Goal: Task Accomplishment & Management: Use online tool/utility

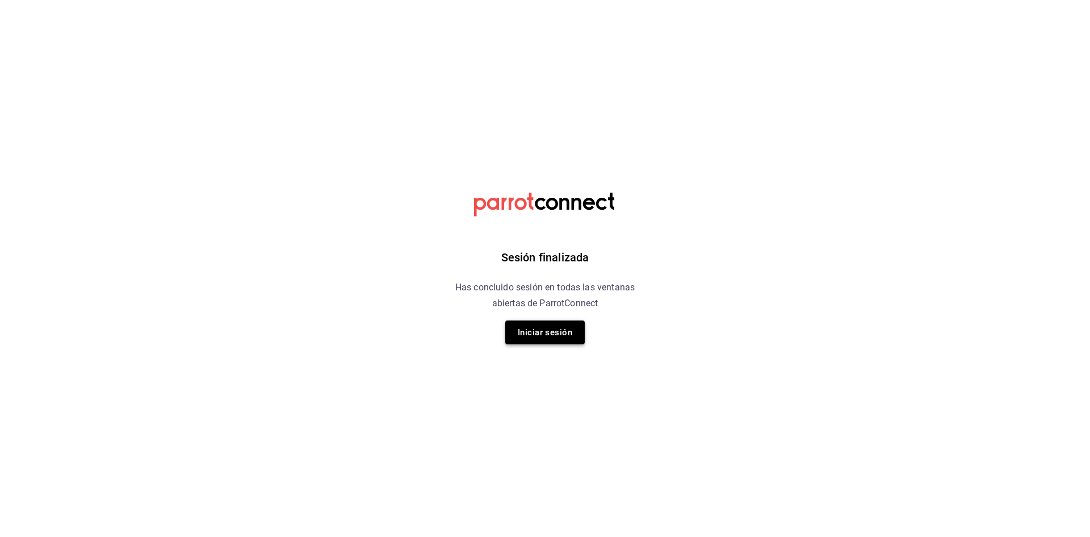
click at [537, 333] on button "Iniciar sesión" at bounding box center [545, 332] width 80 height 24
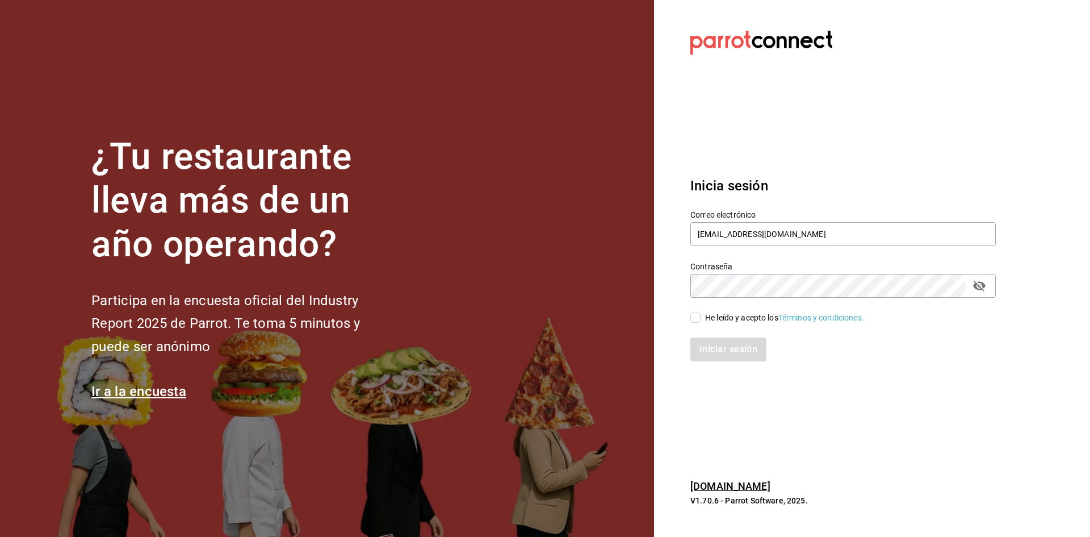
click at [696, 321] on input "He leído y acepto los Términos y condiciones." at bounding box center [696, 317] width 10 height 10
checkbox input "true"
click at [714, 344] on button "Iniciar sesión" at bounding box center [729, 349] width 77 height 24
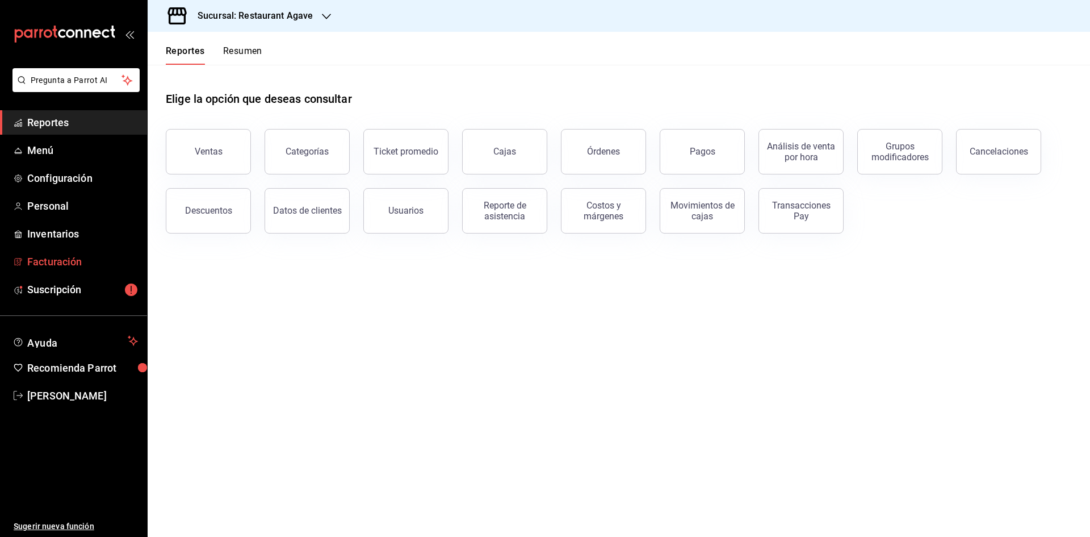
click at [85, 269] on link "Facturación" at bounding box center [73, 261] width 147 height 24
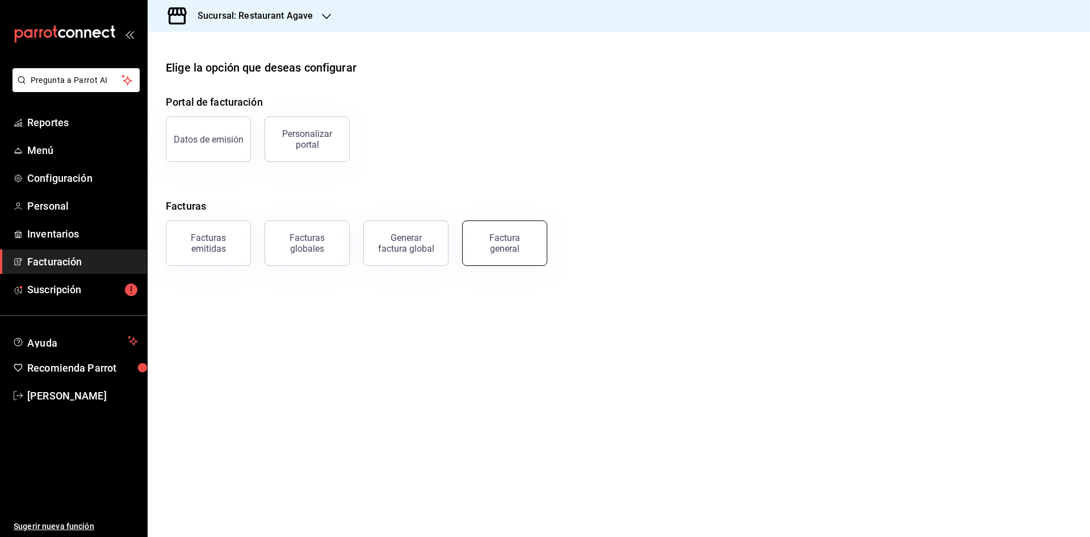
click at [491, 237] on div "Factura general" at bounding box center [504, 243] width 57 height 22
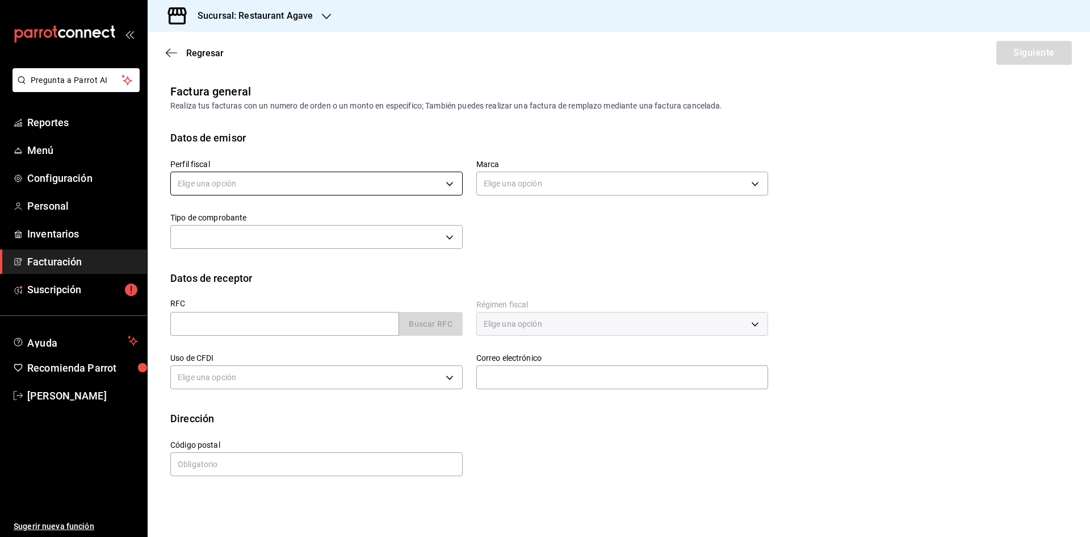
click at [352, 185] on body "Pregunta a Parrot AI Reportes Menú Configuración Personal Inventarios Facturaci…" at bounding box center [545, 268] width 1090 height 537
click at [310, 241] on li "[PERSON_NAME] [PERSON_NAME]" at bounding box center [316, 241] width 291 height 21
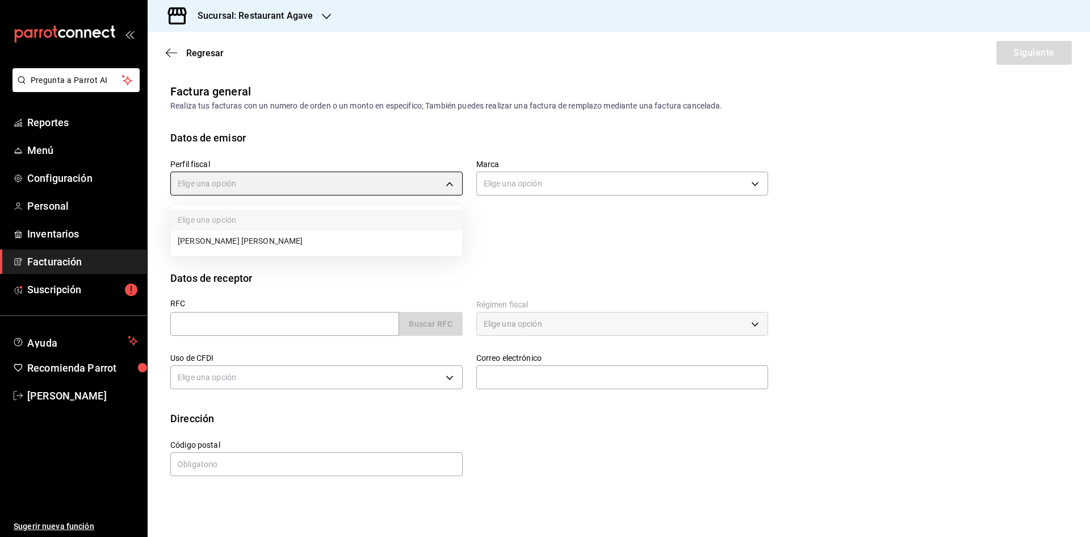
type input "ad901036-74df-4fe8-addc-bdb4b17d016d"
type input "ac14864f-e3a0-4832-92fd-dda121f57a49"
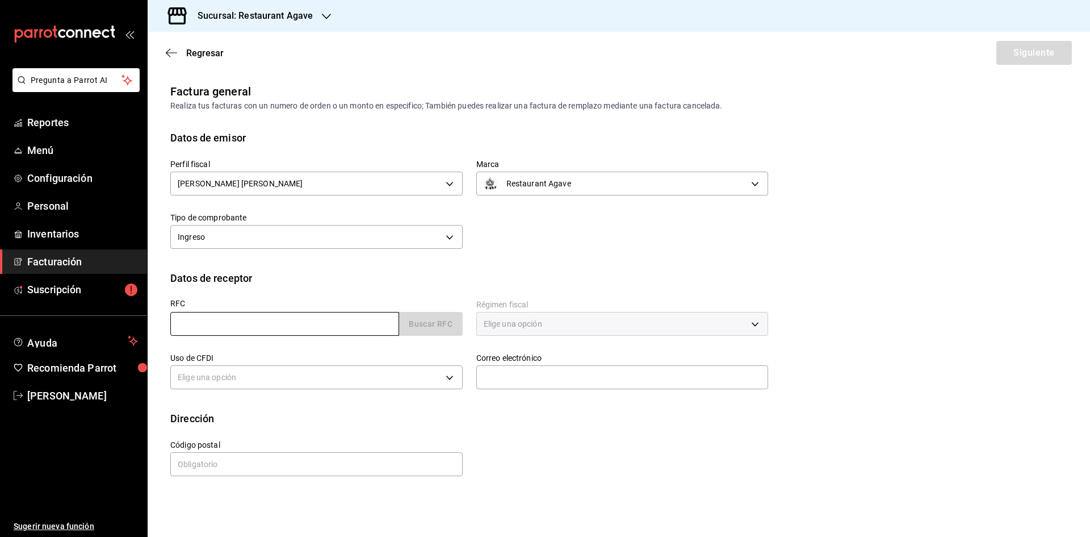
click at [283, 329] on input "text" at bounding box center [284, 324] width 229 height 24
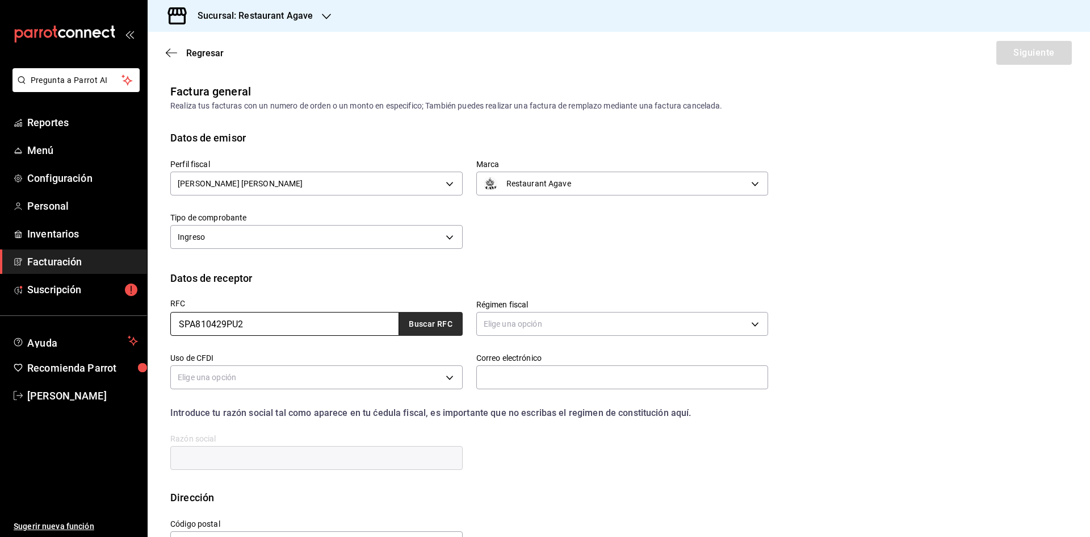
type input "SPA810429PU2"
click at [426, 325] on button "Buscar RFC" at bounding box center [431, 324] width 64 height 24
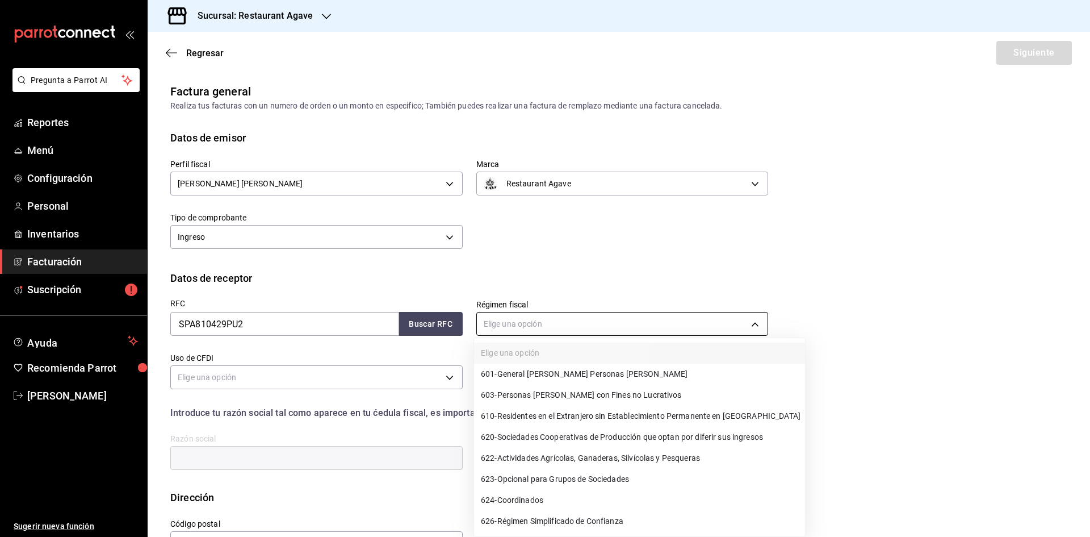
click at [672, 324] on body "Pregunta a Parrot AI Reportes Menú Configuración Personal Inventarios Facturaci…" at bounding box center [545, 268] width 1090 height 537
click at [631, 368] on li "601 - General [PERSON_NAME] Personas [PERSON_NAME]" at bounding box center [639, 373] width 331 height 21
type input "601"
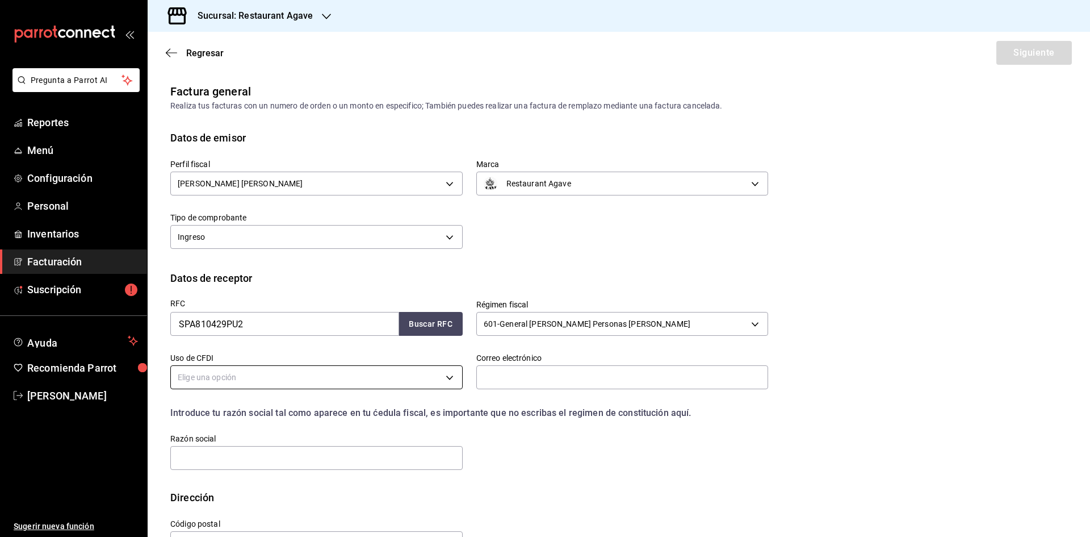
click at [457, 374] on body "Pregunta a Parrot AI Reportes Menú Configuración Personal Inventarios Facturaci…" at bounding box center [545, 268] width 1090 height 537
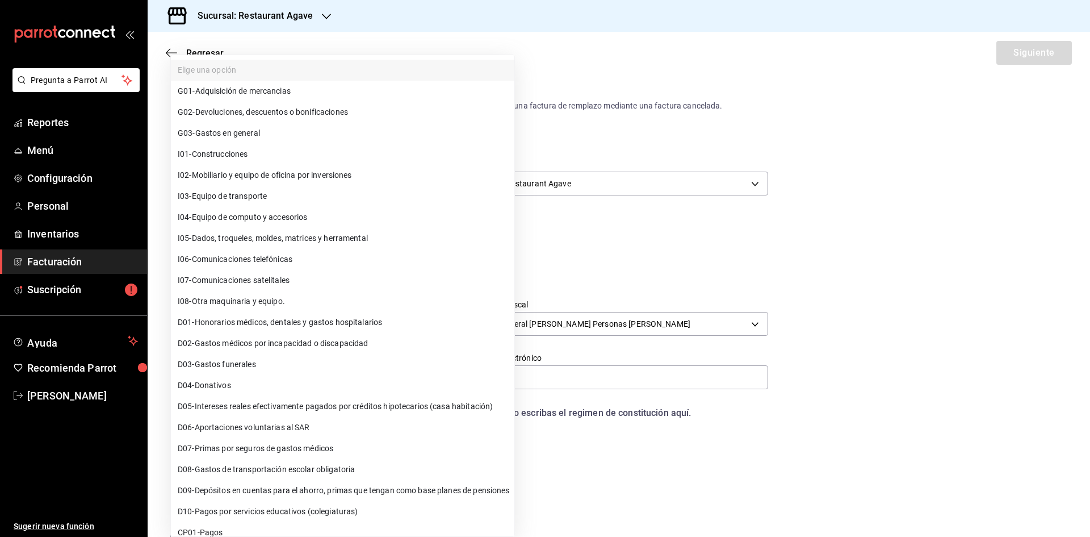
click at [311, 139] on li "G03 - Gastos en general" at bounding box center [343, 133] width 344 height 21
type input "G03"
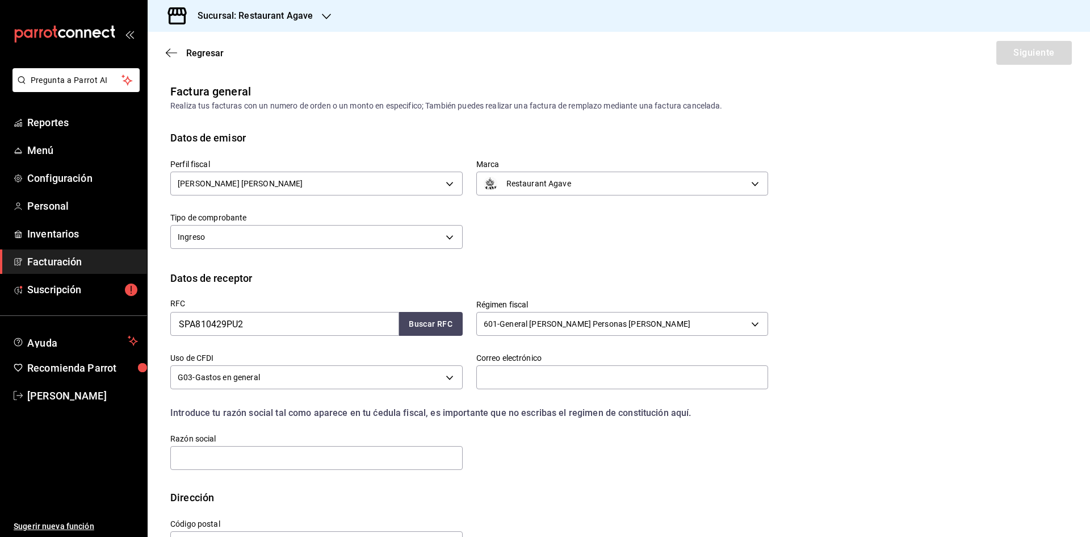
click at [514, 357] on label "Correo electrónico" at bounding box center [622, 358] width 292 height 8
click at [526, 388] on input "text" at bounding box center [622, 377] width 292 height 24
click at [518, 380] on input "text" at bounding box center [622, 377] width 292 height 24
type input "[EMAIL_ADDRESS][DOMAIN_NAME]"
type input "33077"
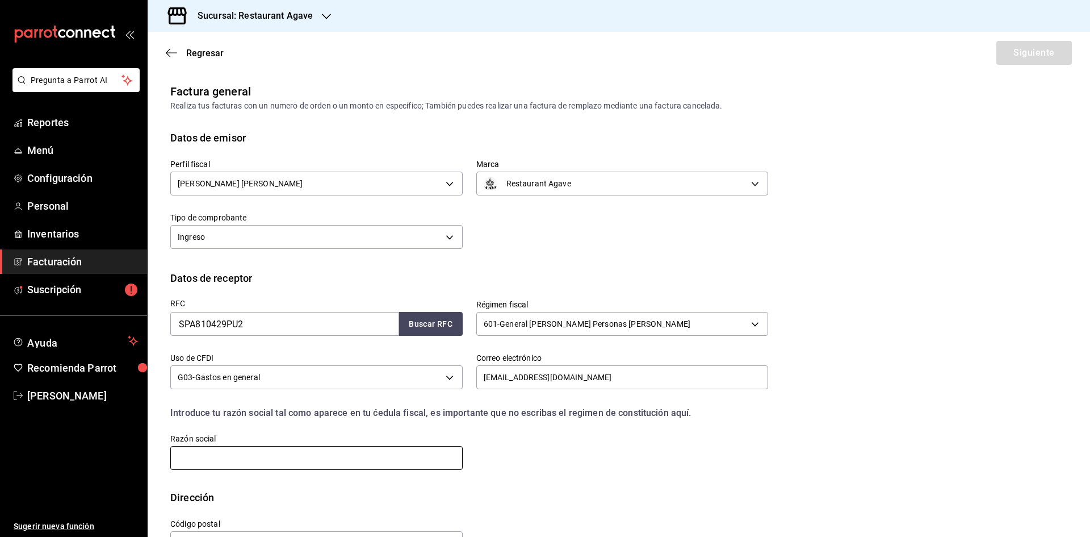
click at [262, 455] on input "text" at bounding box center [316, 458] width 292 height 24
click at [258, 469] on input "text" at bounding box center [316, 458] width 292 height 24
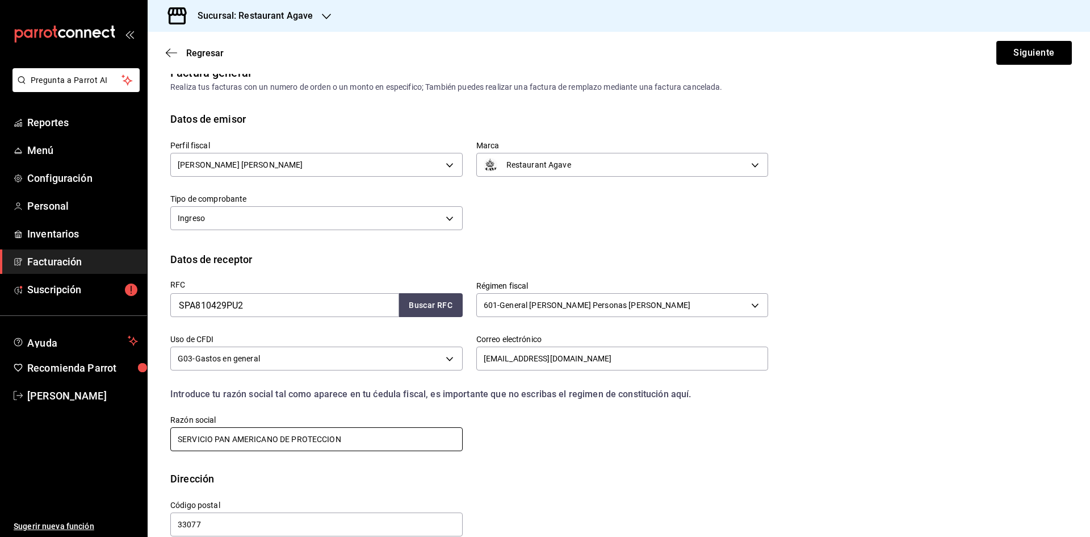
scroll to position [38, 0]
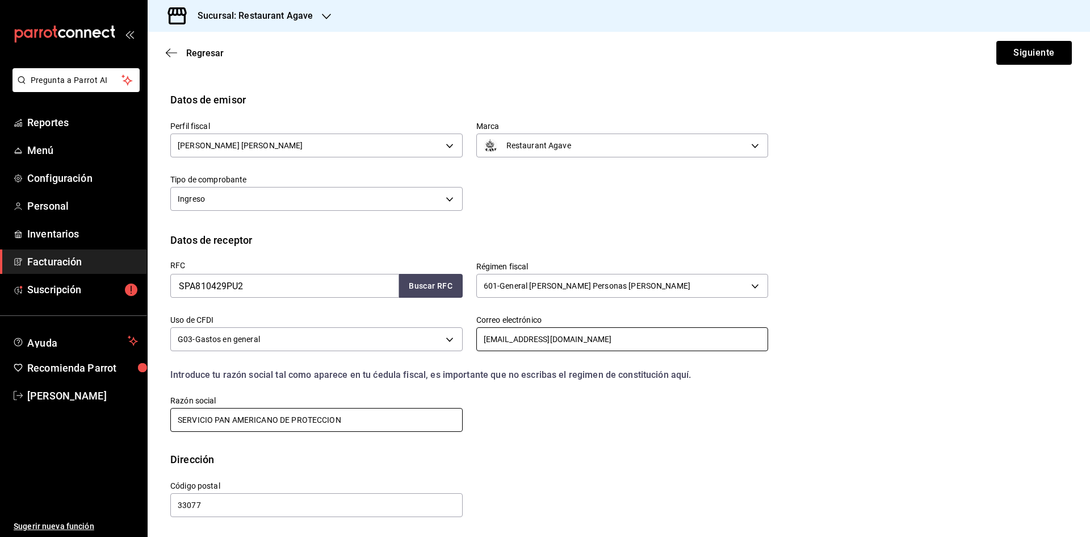
type input "SERVICIO PAN AMERICANO DE PROTECCION"
click at [592, 338] on input "[EMAIL_ADDRESS][DOMAIN_NAME]" at bounding box center [622, 339] width 292 height 24
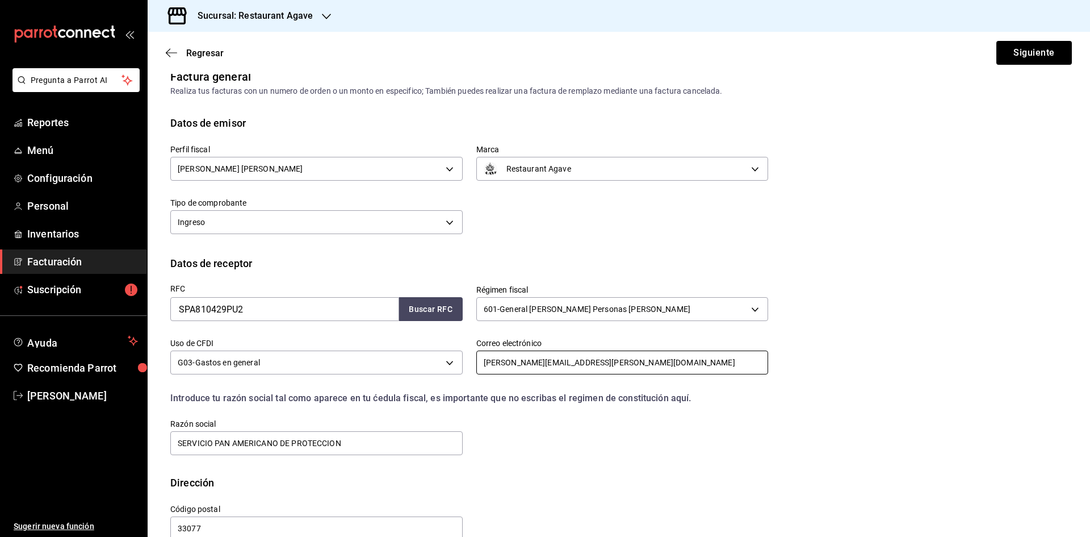
scroll to position [0, 0]
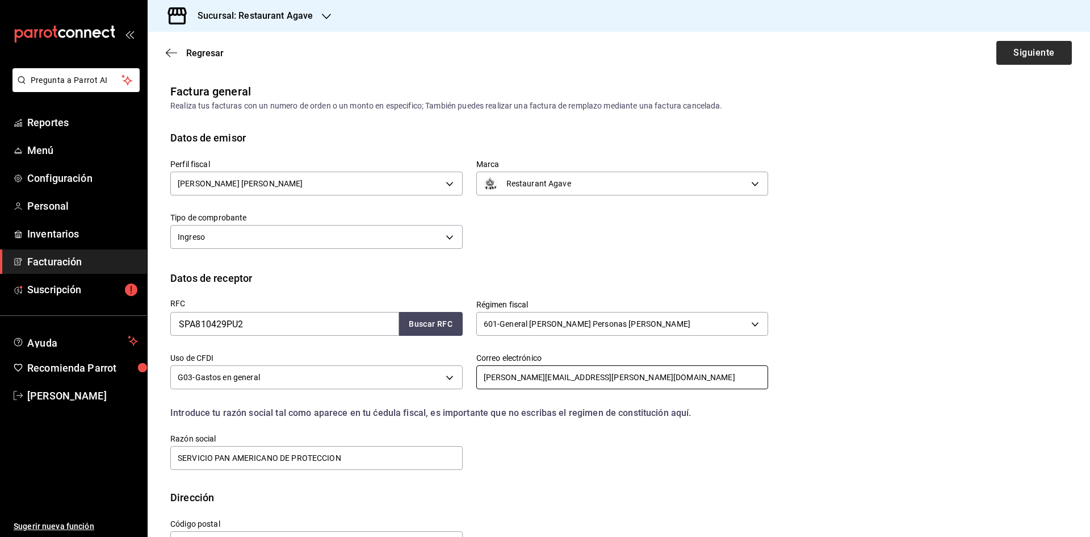
type input "[PERSON_NAME][EMAIL_ADDRESS][PERSON_NAME][DOMAIN_NAME]"
click at [1021, 48] on button "Siguiente" at bounding box center [1035, 53] width 76 height 24
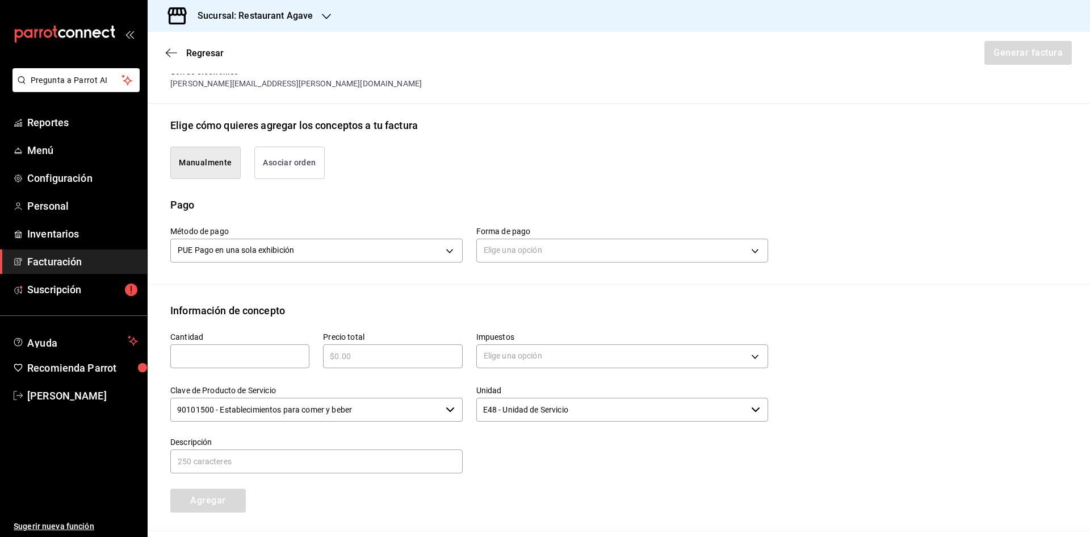
scroll to position [227, 0]
click at [222, 352] on input "text" at bounding box center [239, 355] width 139 height 14
type input "1"
click at [379, 360] on input "text" at bounding box center [392, 355] width 139 height 14
type input "$385"
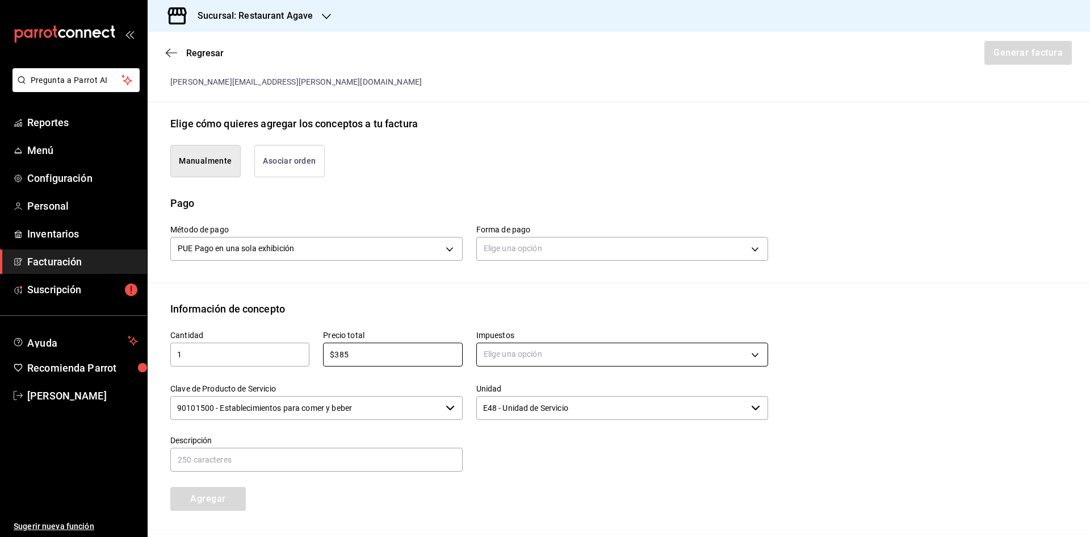
click at [650, 358] on body "Pregunta a Parrot AI Reportes Menú Configuración Personal Inventarios Facturaci…" at bounding box center [545, 268] width 1090 height 537
click at [549, 445] on li "IVA 16%" at bounding box center [618, 446] width 288 height 19
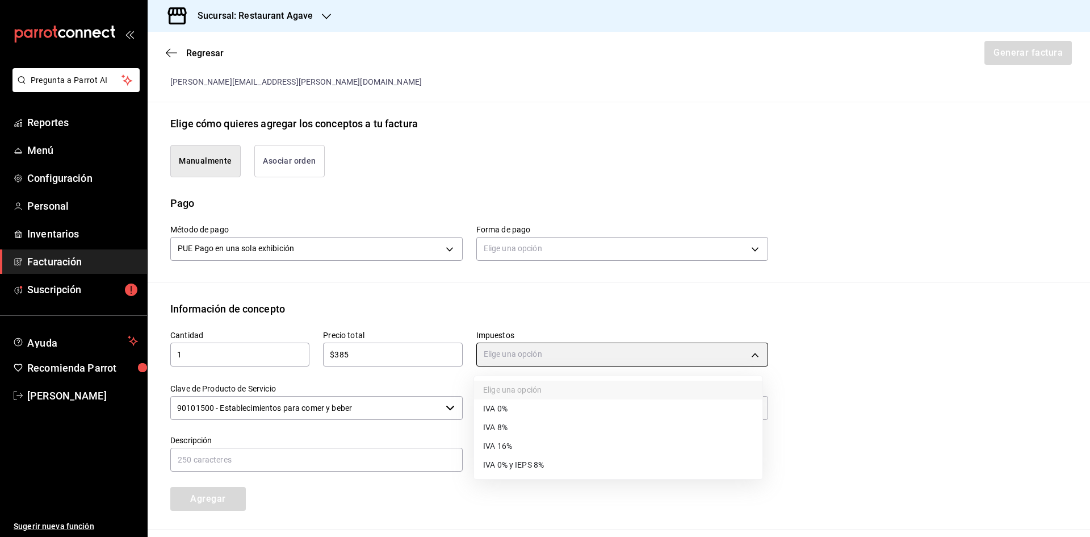
type input "IVA_16"
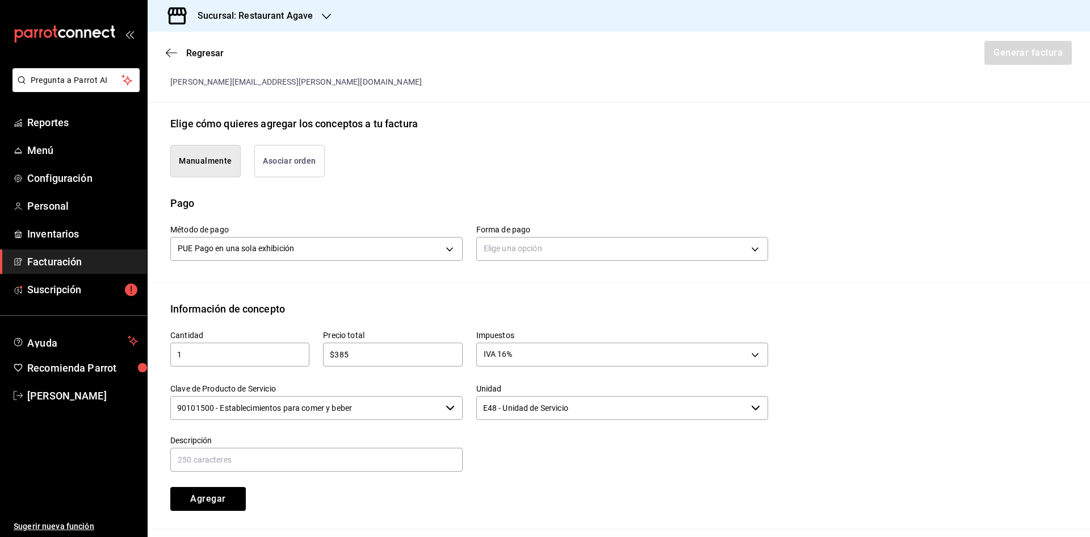
click at [239, 352] on input "1" at bounding box center [239, 355] width 139 height 14
click at [416, 470] on input "text" at bounding box center [316, 459] width 292 height 24
type input "Consumo"
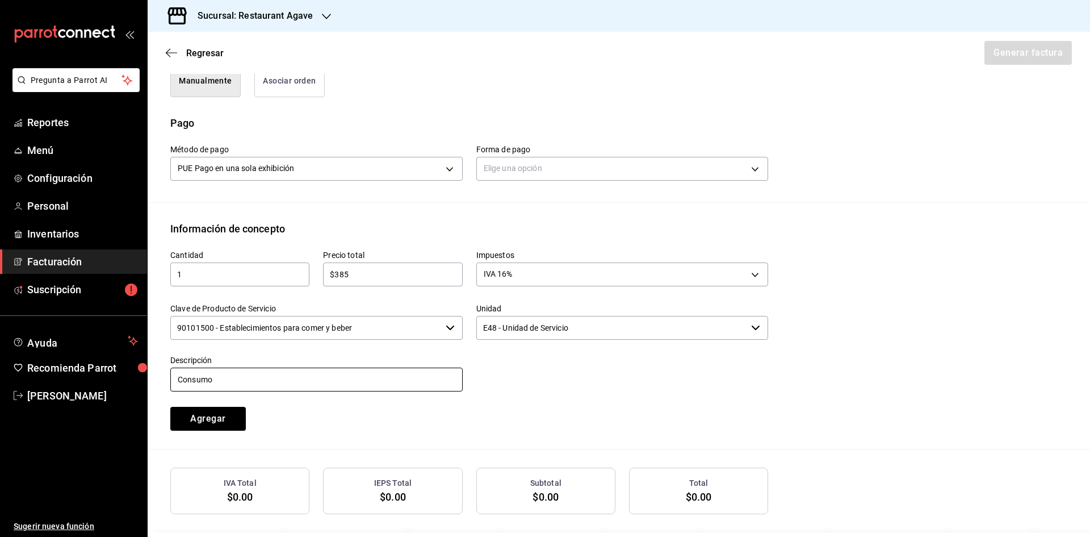
scroll to position [353, 0]
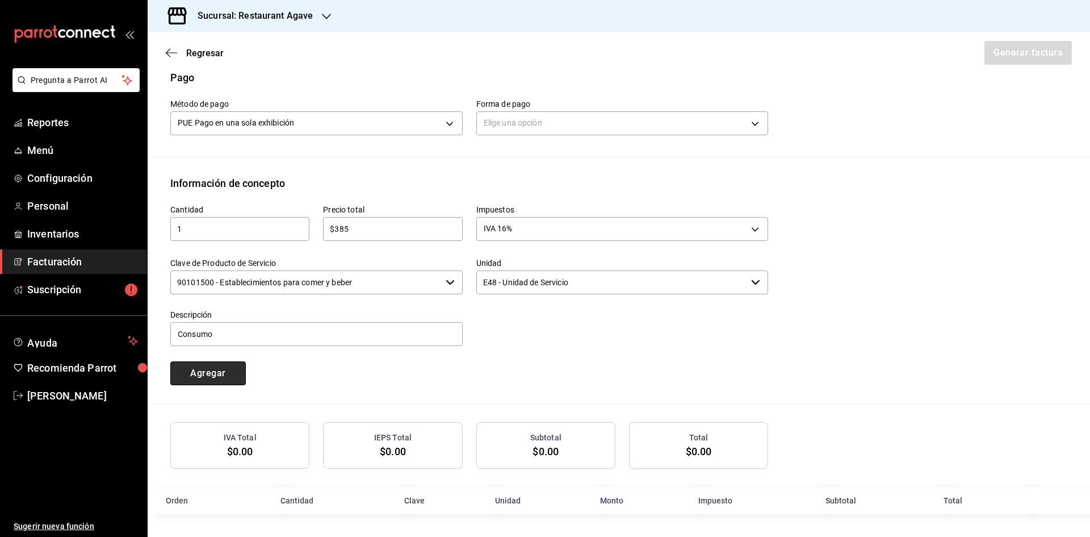
click at [233, 378] on button "Agregar" at bounding box center [208, 373] width 76 height 24
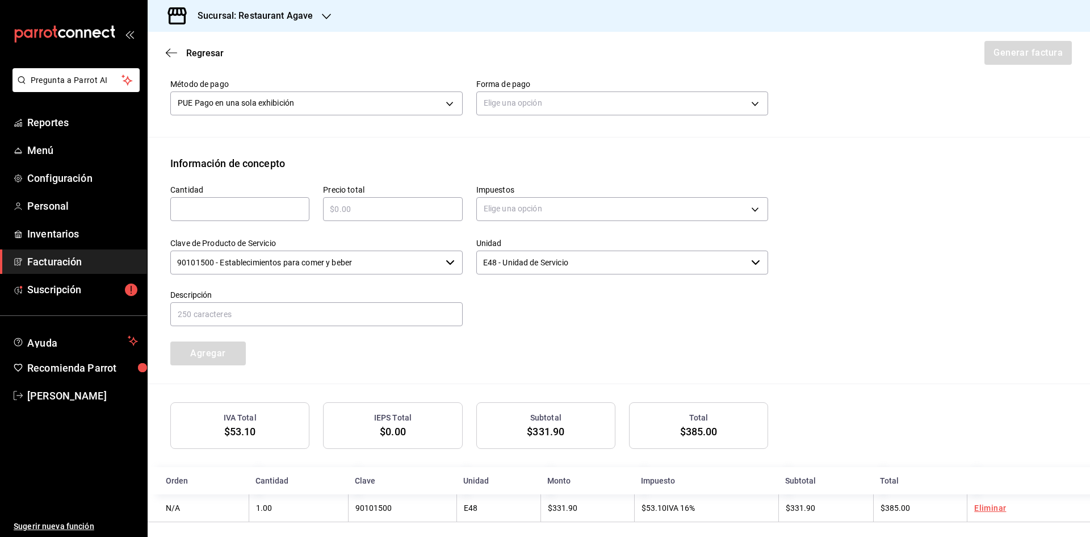
scroll to position [382, 0]
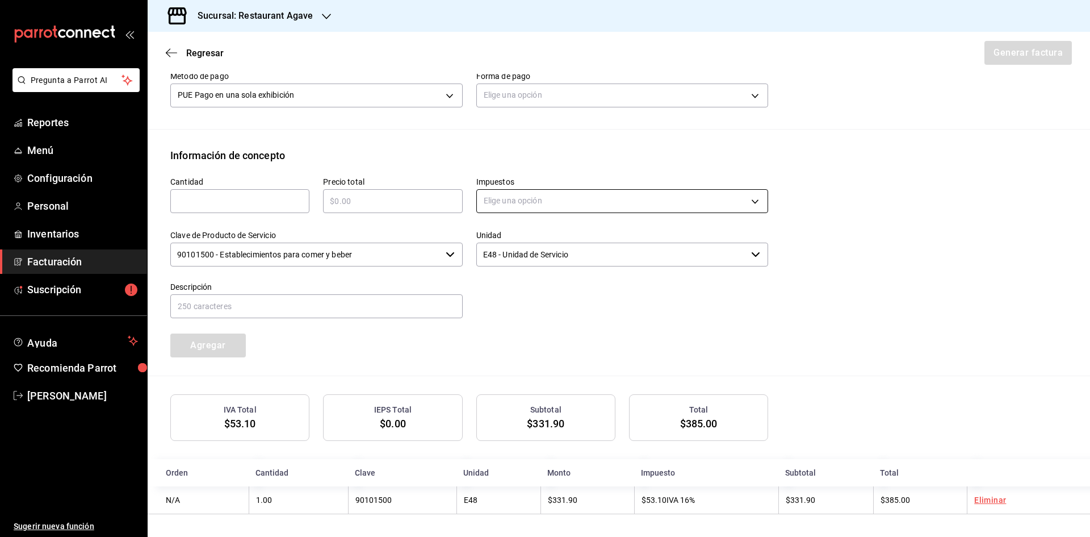
click at [685, 200] on body "Pregunta a Parrot AI Reportes Menú Configuración Personal Inventarios Facturaci…" at bounding box center [545, 268] width 1090 height 537
click at [685, 200] on div at bounding box center [545, 268] width 1090 height 537
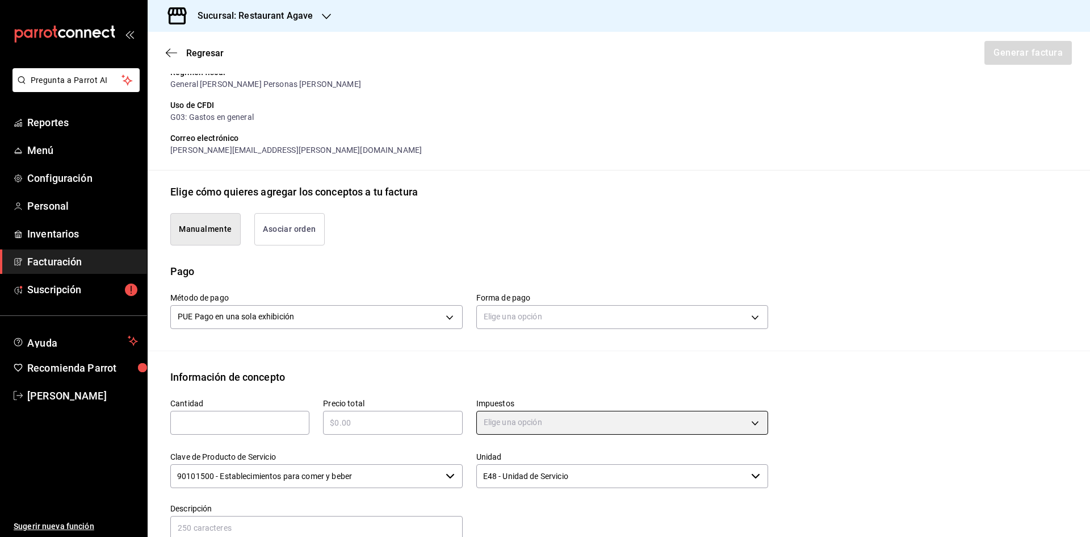
scroll to position [154, 0]
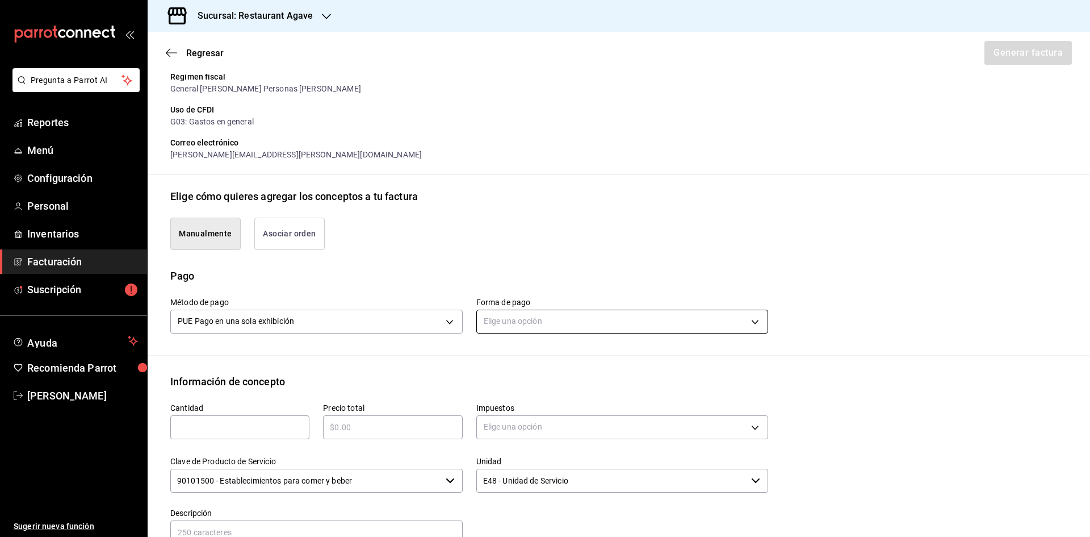
click at [675, 325] on body "Pregunta a Parrot AI Reportes Menú Configuración Personal Inventarios Facturaci…" at bounding box center [545, 268] width 1090 height 537
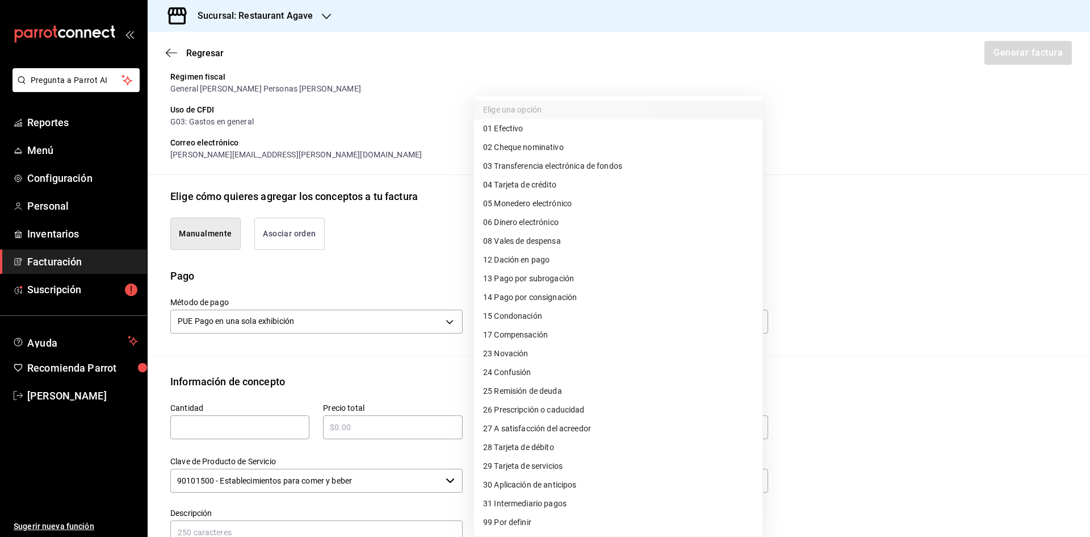
click at [588, 193] on li "04 Tarjeta de crédito" at bounding box center [618, 184] width 288 height 19
type input "04"
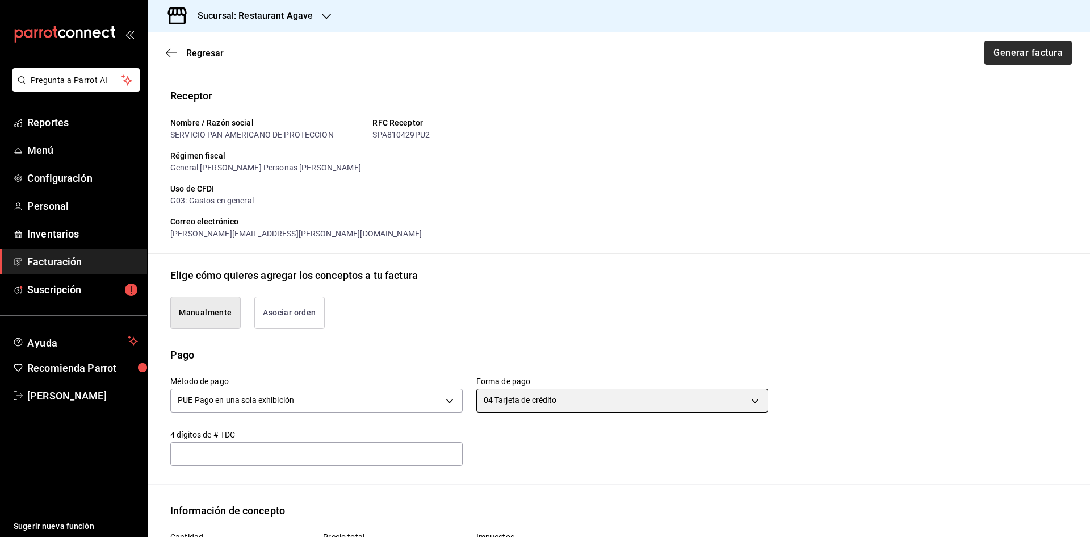
scroll to position [0, 0]
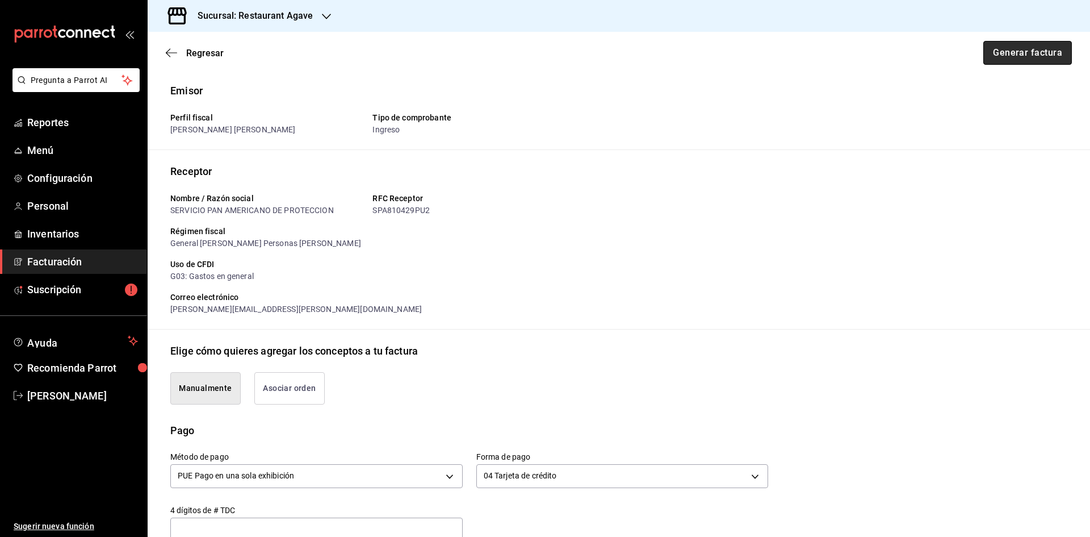
click at [1027, 56] on button "Generar factura" at bounding box center [1028, 53] width 89 height 24
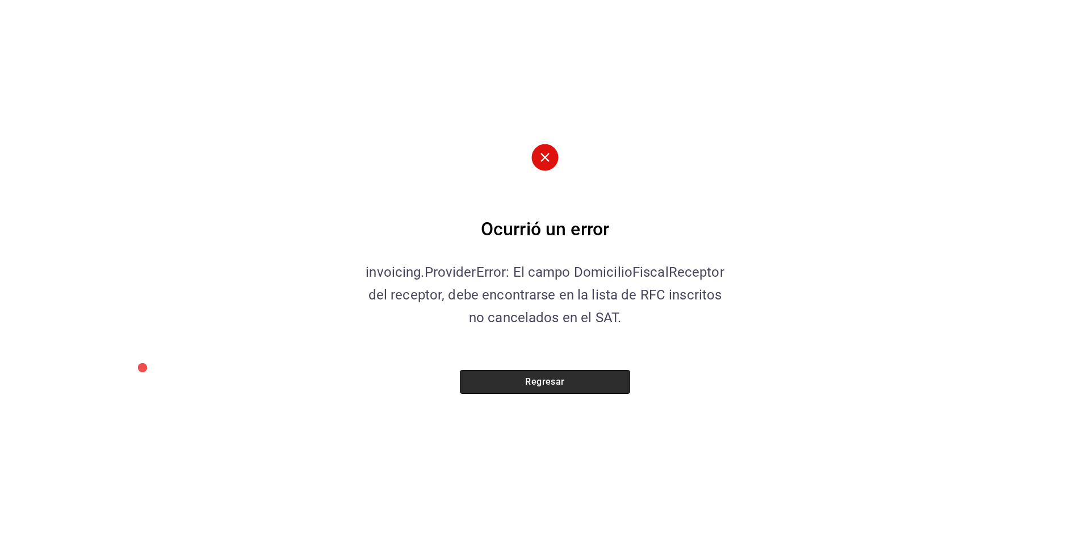
click at [541, 380] on button "Regresar" at bounding box center [545, 382] width 170 height 24
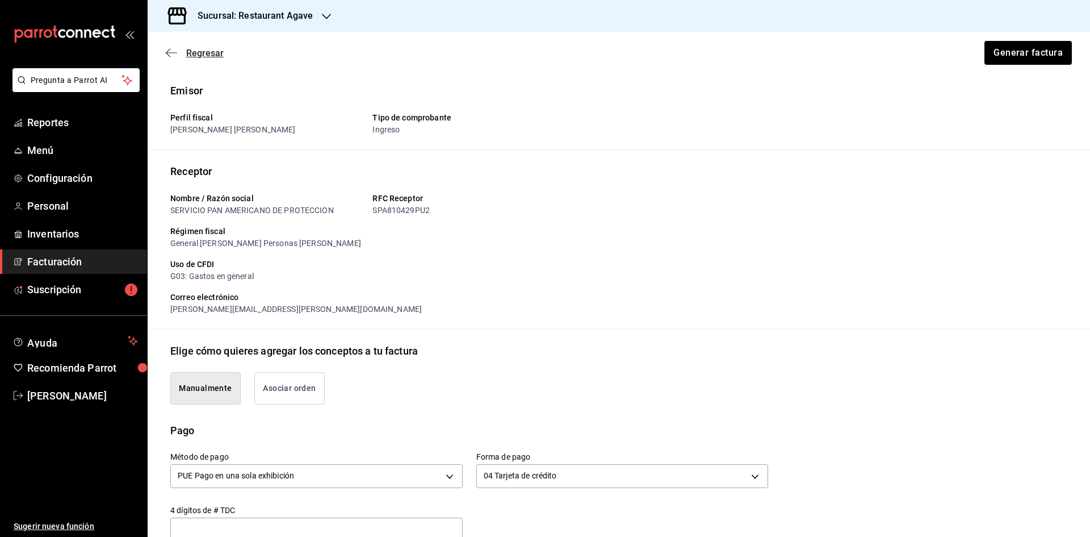
click at [171, 54] on icon "button" at bounding box center [171, 53] width 11 height 10
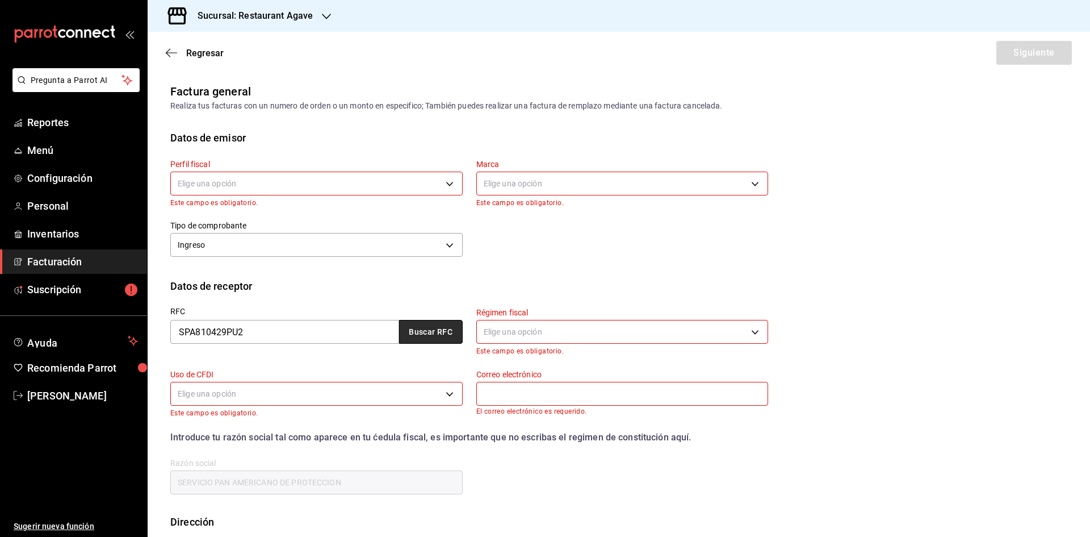
click at [427, 337] on button "Buscar RFC" at bounding box center [431, 332] width 64 height 24
click at [296, 195] on div "Elige una opción" at bounding box center [316, 182] width 292 height 30
click at [296, 190] on body "Pregunta a Parrot AI Reportes Menú Configuración Personal Inventarios Facturaci…" at bounding box center [545, 268] width 1090 height 537
click at [282, 240] on li "[PERSON_NAME] [PERSON_NAME]" at bounding box center [315, 241] width 288 height 21
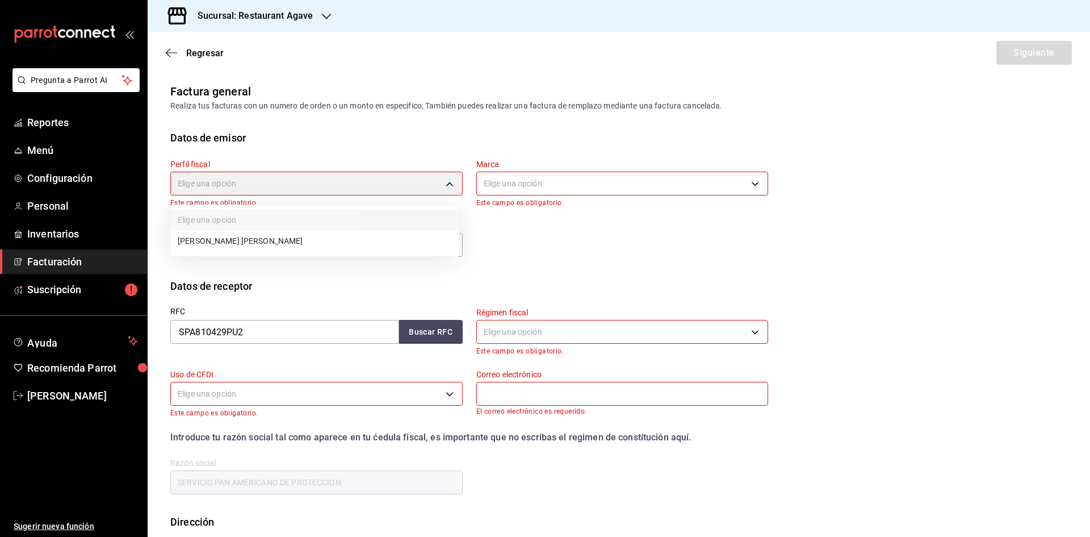
type input "ad901036-74df-4fe8-addc-bdb4b17d016d"
type input "ac14864f-e3a0-4832-92fd-dda121f57a49"
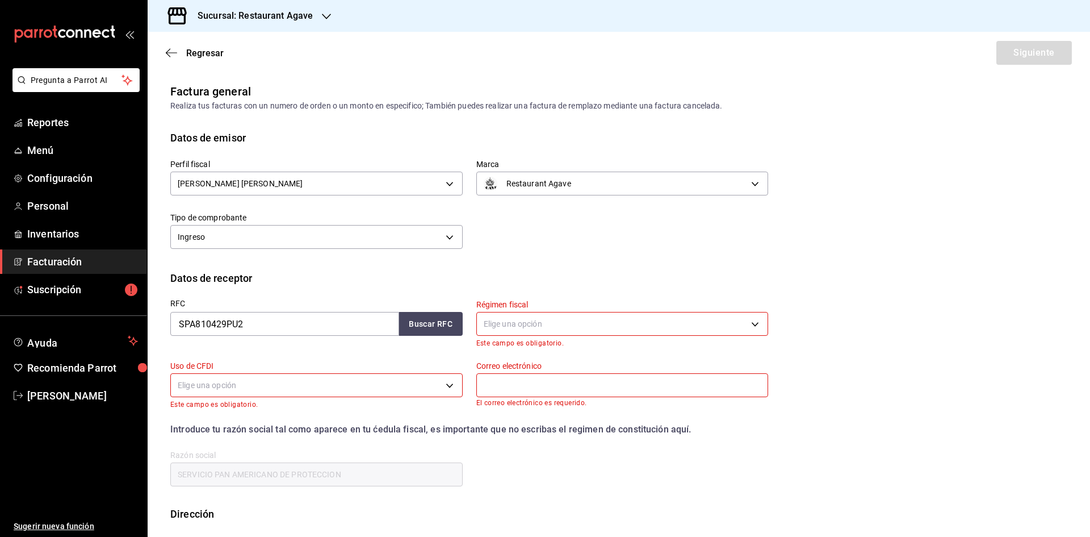
click at [556, 327] on body "Pregunta a Parrot AI Reportes Menú Configuración Personal Inventarios Facturaci…" at bounding box center [545, 268] width 1090 height 537
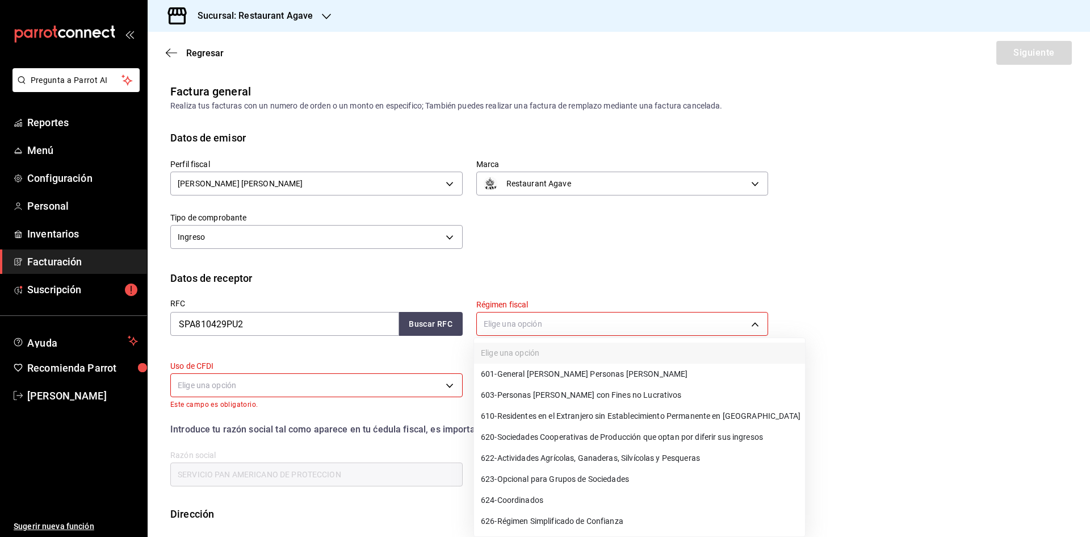
click at [564, 378] on span "601 - General [PERSON_NAME] Personas [PERSON_NAME]" at bounding box center [584, 374] width 207 height 12
type input "601"
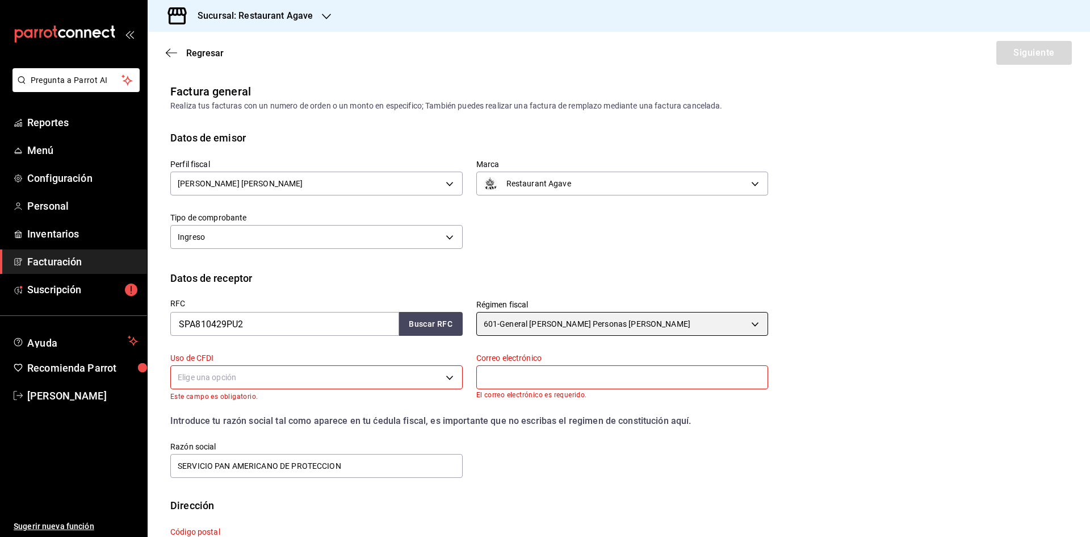
scroll to position [55, 0]
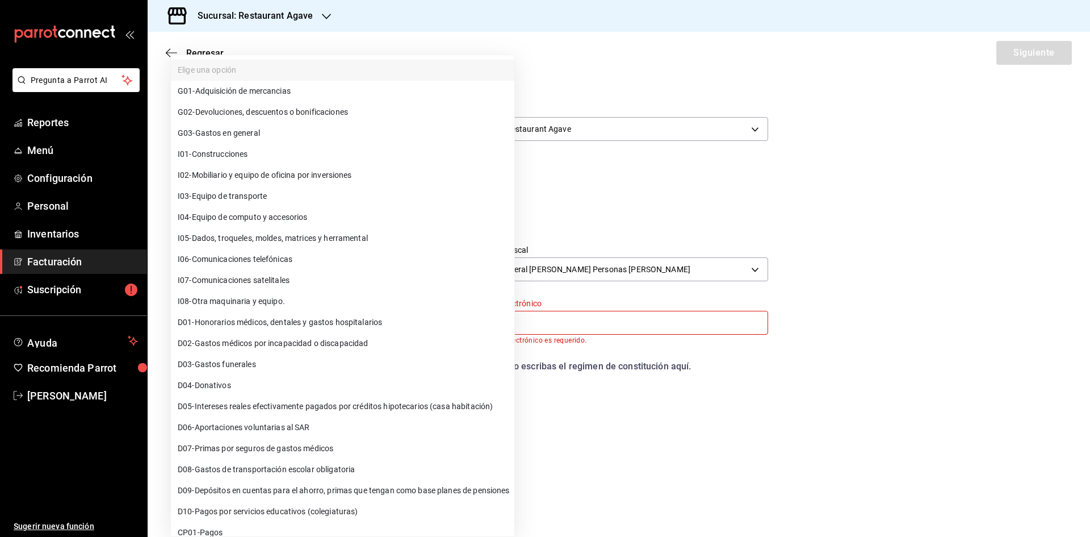
click at [312, 332] on body "Pregunta a Parrot AI Reportes Menú Configuración Personal Inventarios Facturaci…" at bounding box center [545, 268] width 1090 height 537
click at [292, 133] on li "G03 - Gastos en general" at bounding box center [343, 133] width 344 height 21
type input "G03"
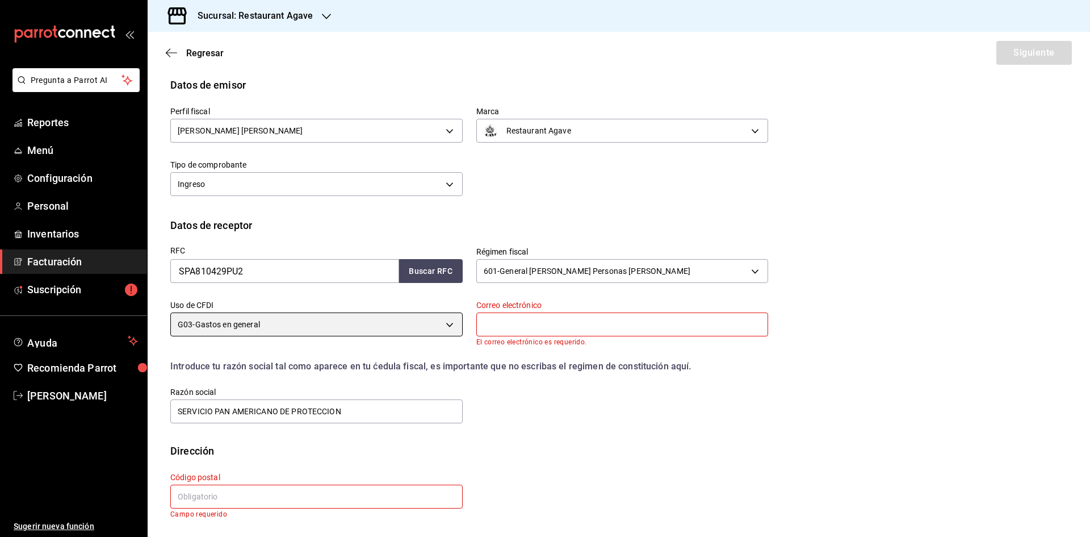
scroll to position [53, 0]
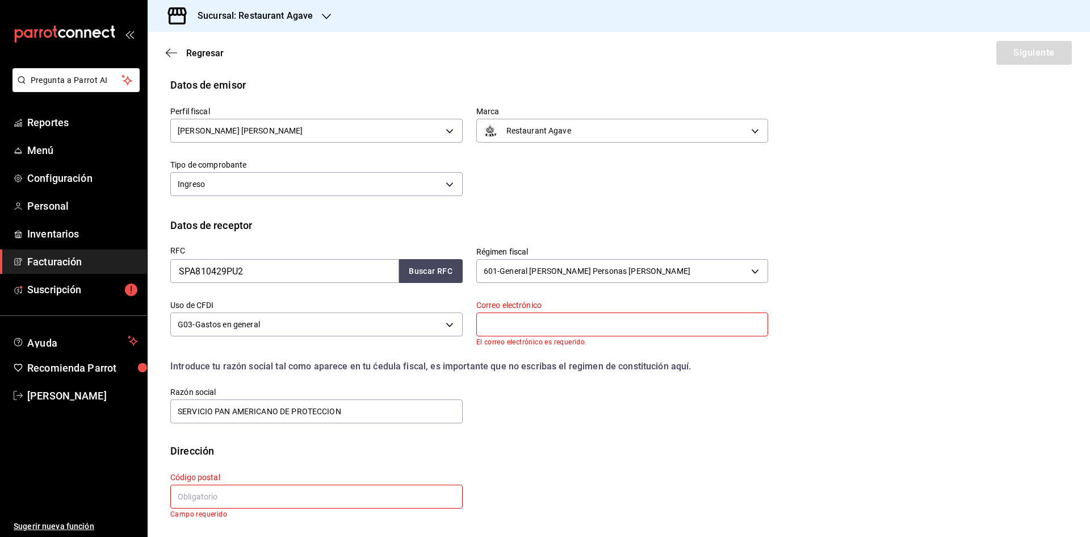
click at [526, 332] on input "text" at bounding box center [622, 324] width 292 height 24
type input "r"
click at [305, 504] on input "text" at bounding box center [316, 496] width 292 height 24
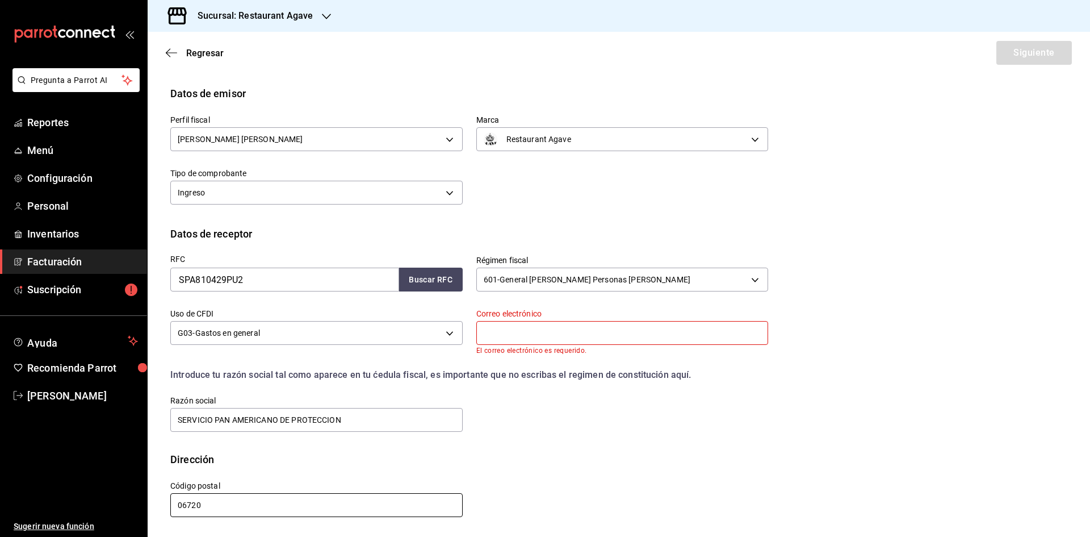
scroll to position [44, 0]
type input "06720"
click at [597, 334] on input "text" at bounding box center [622, 333] width 292 height 24
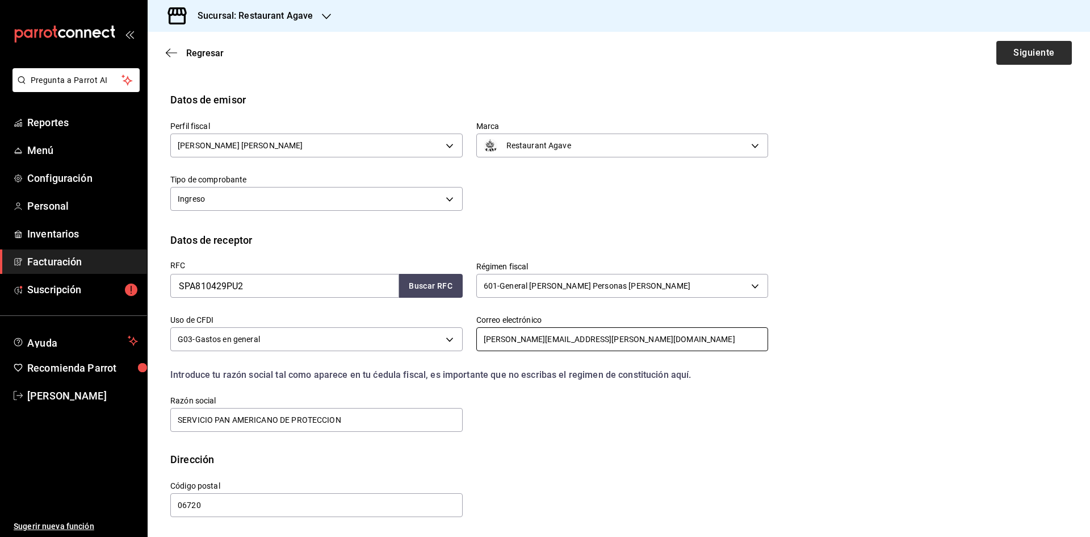
type input "[PERSON_NAME][EMAIL_ADDRESS][PERSON_NAME][DOMAIN_NAME]"
click at [1020, 56] on button "Siguiente" at bounding box center [1035, 53] width 76 height 24
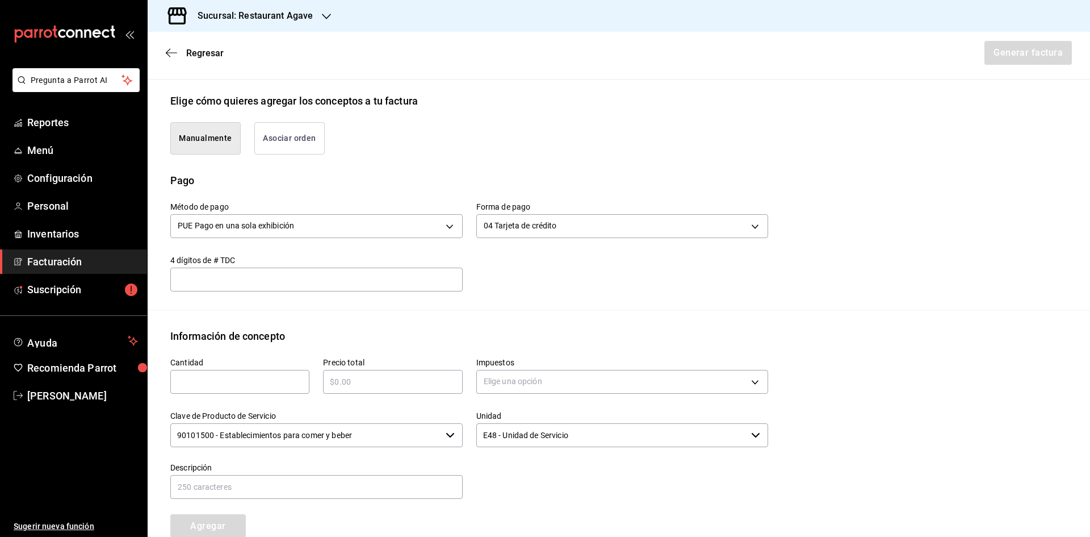
scroll to position [265, 0]
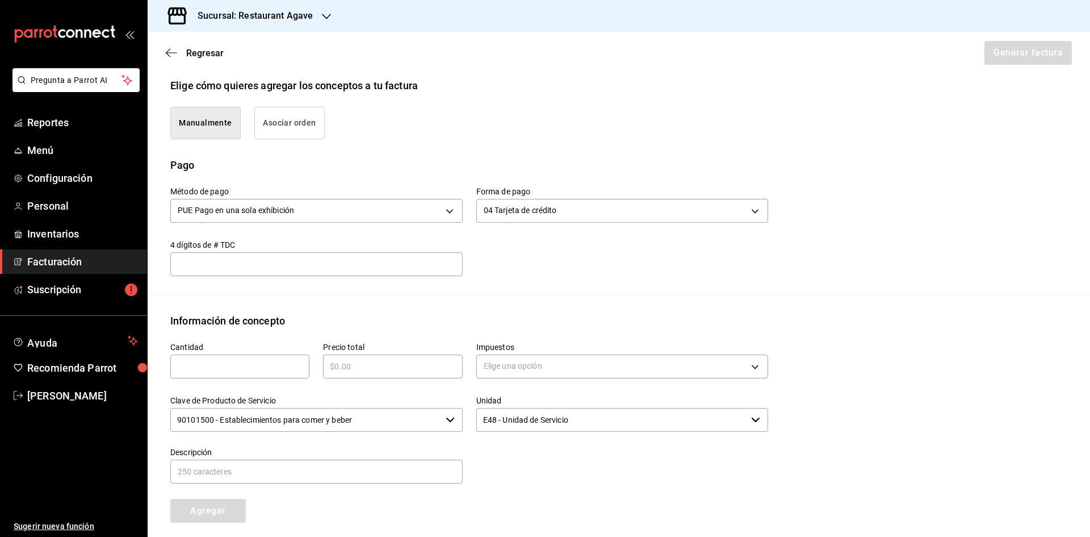
click at [215, 371] on input "text" at bounding box center [239, 366] width 139 height 14
type input "1"
click at [329, 367] on input "text" at bounding box center [392, 366] width 139 height 14
type input "$385"
click at [540, 360] on body "Pregunta a Parrot AI Reportes Menú Configuración Personal Inventarios Facturaci…" at bounding box center [545, 268] width 1090 height 537
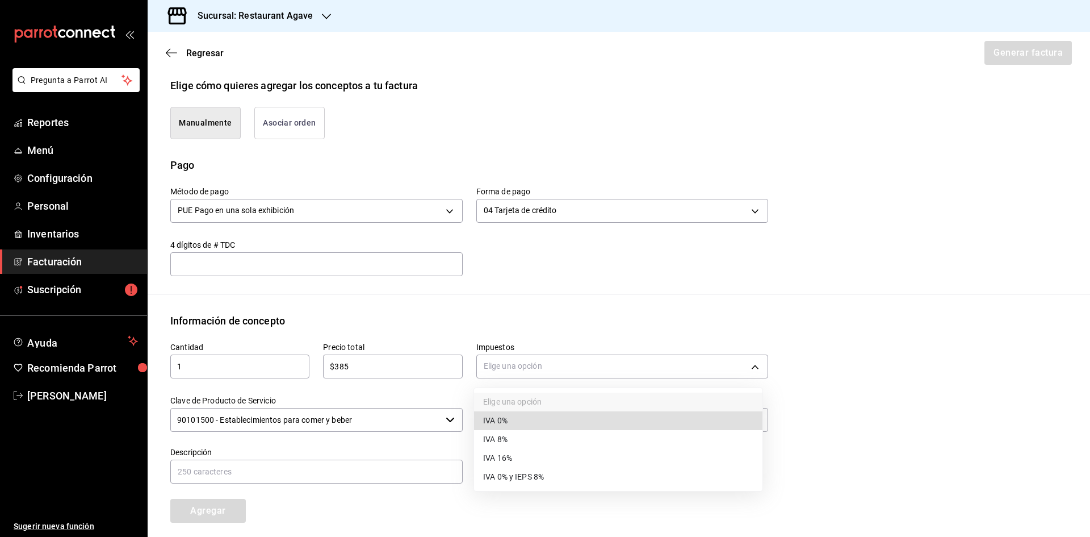
click at [541, 451] on li "IVA 16%" at bounding box center [618, 458] width 288 height 19
type input "IVA_16"
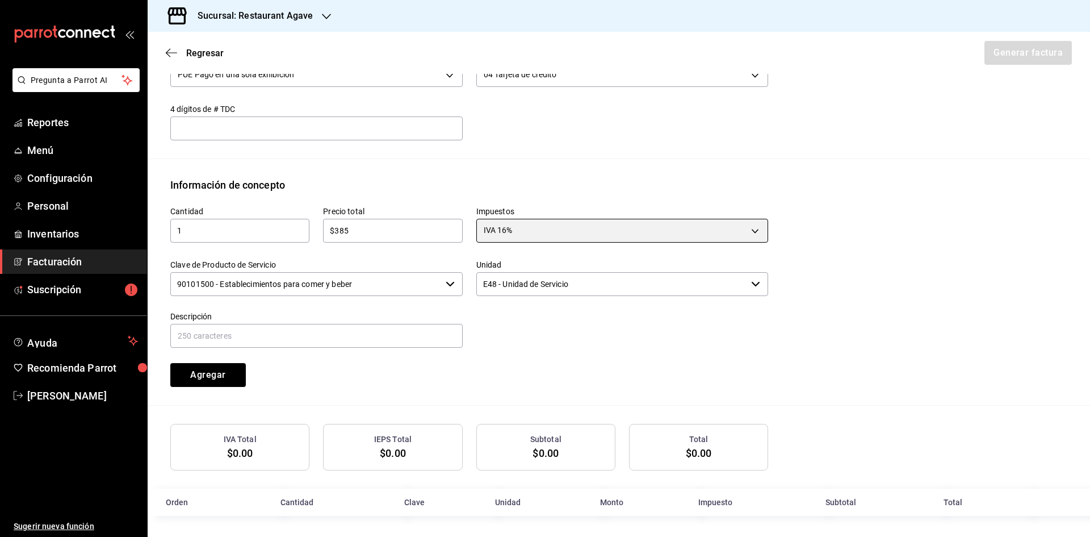
scroll to position [403, 0]
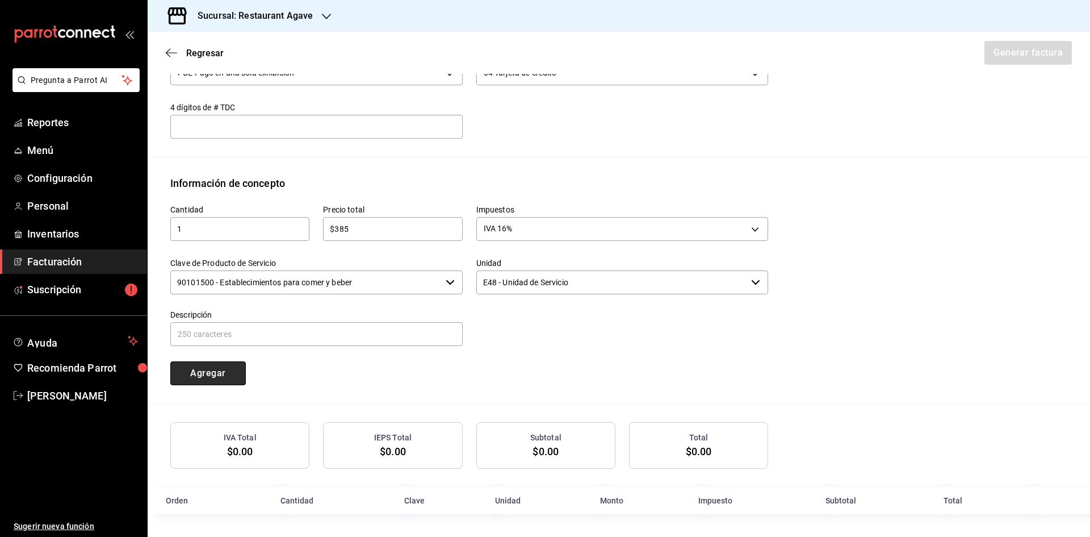
click at [219, 375] on button "Agregar" at bounding box center [208, 373] width 76 height 24
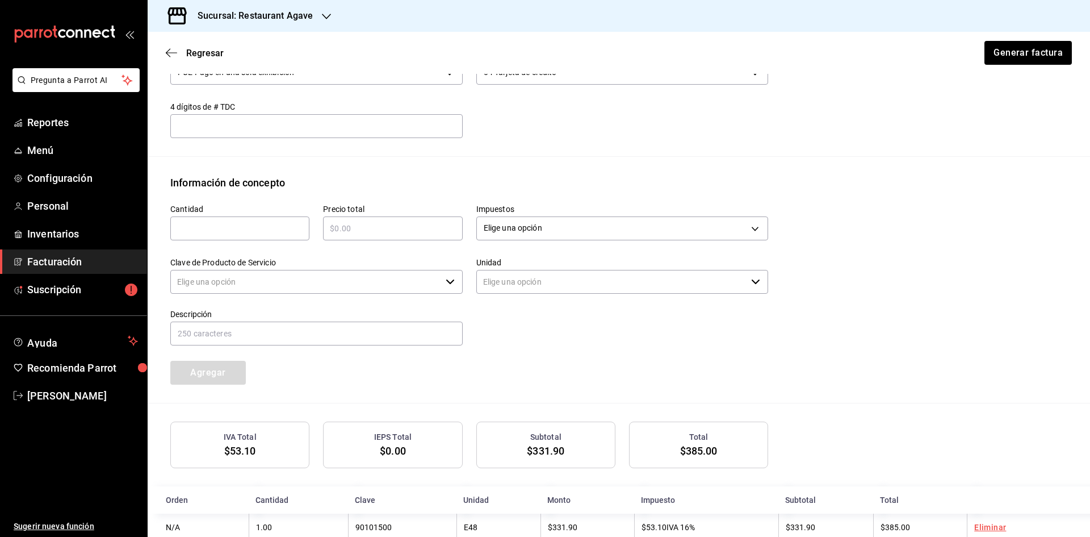
type input "90101500 - Establecimientos para comer y beber"
type input "E48 - Unidad de Servicio"
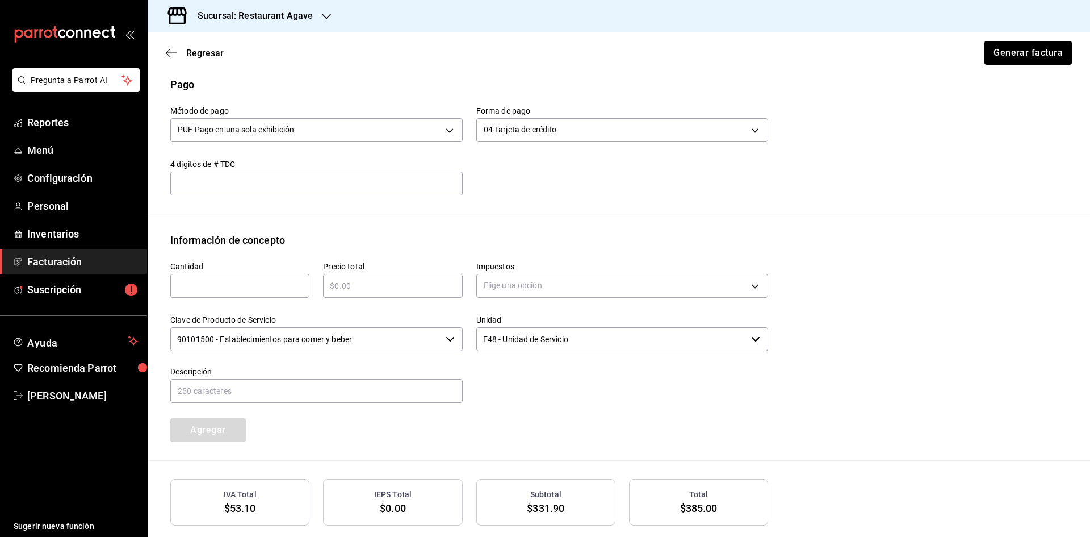
scroll to position [176, 0]
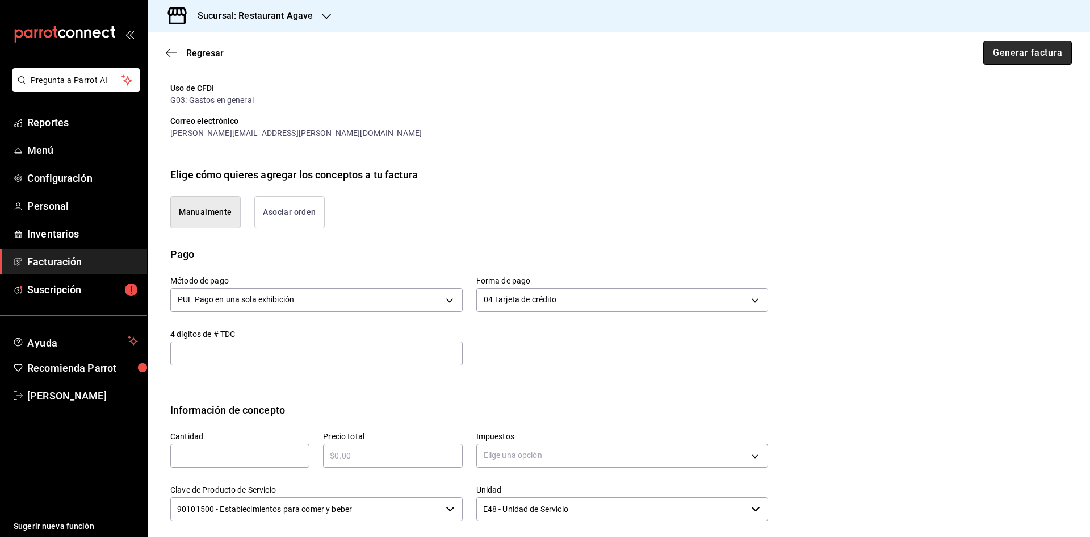
click at [1003, 60] on button "Generar factura" at bounding box center [1028, 53] width 89 height 24
